Goal: Task Accomplishment & Management: Complete application form

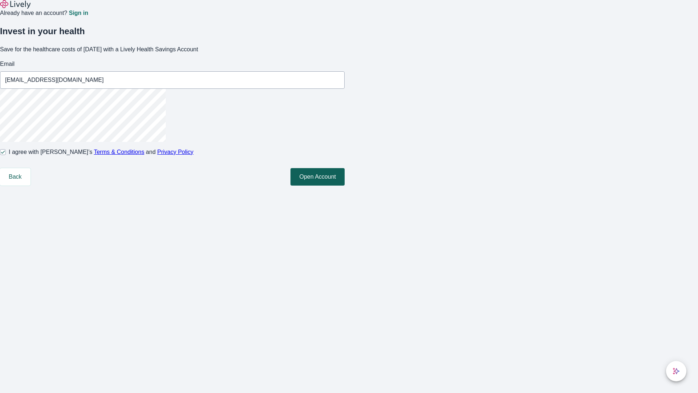
click at [345, 185] on button "Open Account" at bounding box center [318, 176] width 54 height 17
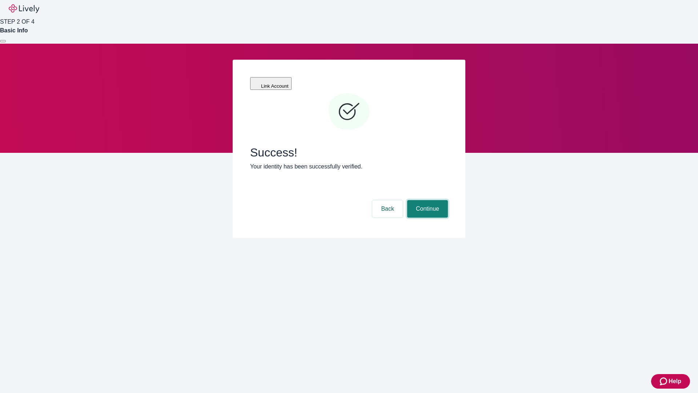
click at [426, 200] on button "Continue" at bounding box center [427, 208] width 41 height 17
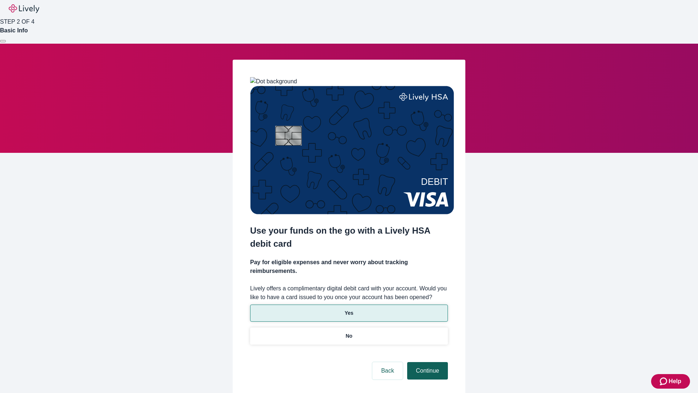
click at [349, 309] on p "Yes" at bounding box center [349, 313] width 9 height 8
click at [426, 362] on button "Continue" at bounding box center [427, 370] width 41 height 17
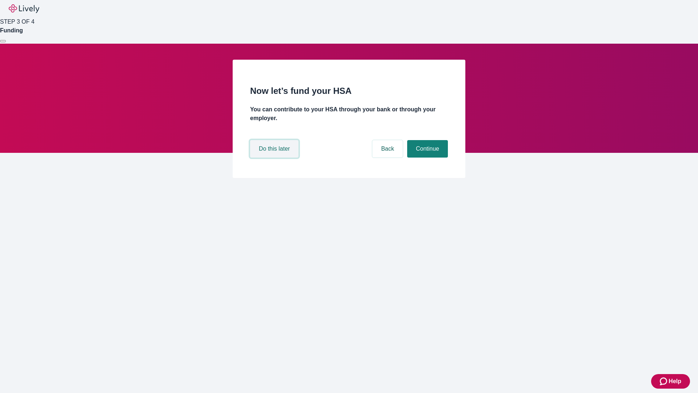
click at [275, 157] on button "Do this later" at bounding box center [274, 148] width 48 height 17
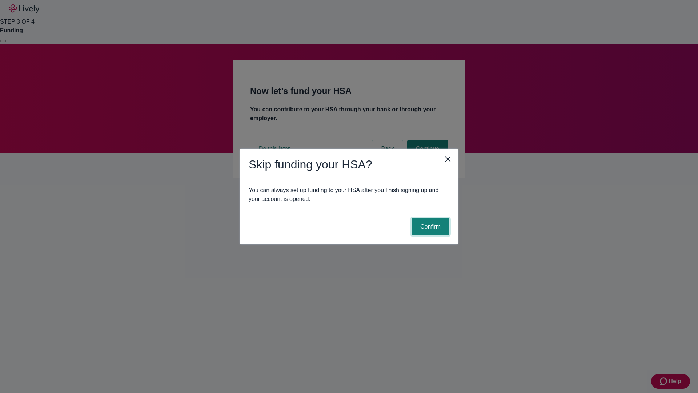
click at [429, 227] on button "Confirm" at bounding box center [431, 226] width 38 height 17
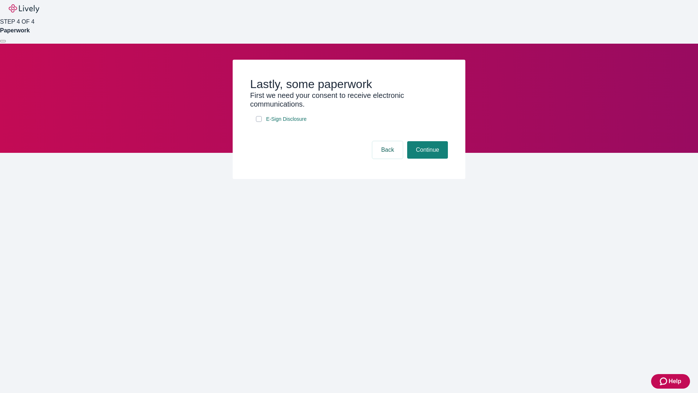
click at [259, 122] on input "E-Sign Disclosure" at bounding box center [259, 119] width 6 height 6
checkbox input "true"
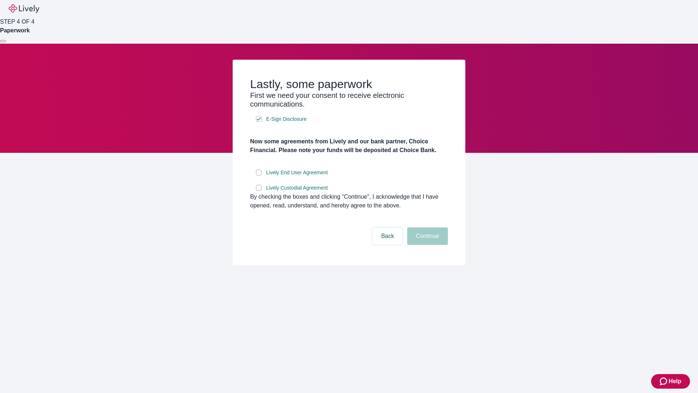
click at [259, 175] on input "Lively End User Agreement" at bounding box center [259, 172] width 6 height 6
checkbox input "true"
click at [259, 191] on input "Lively Custodial Agreement" at bounding box center [259, 188] width 6 height 6
checkbox input "true"
click at [426, 245] on button "Continue" at bounding box center [427, 235] width 41 height 17
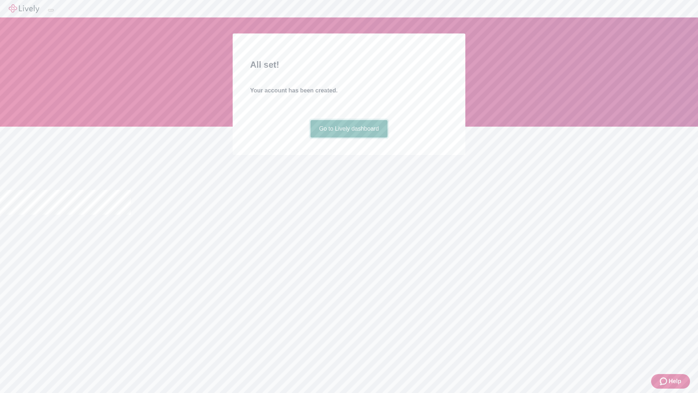
click at [349, 137] on link "Go to Lively dashboard" at bounding box center [349, 128] width 77 height 17
